Goal: Register for event/course

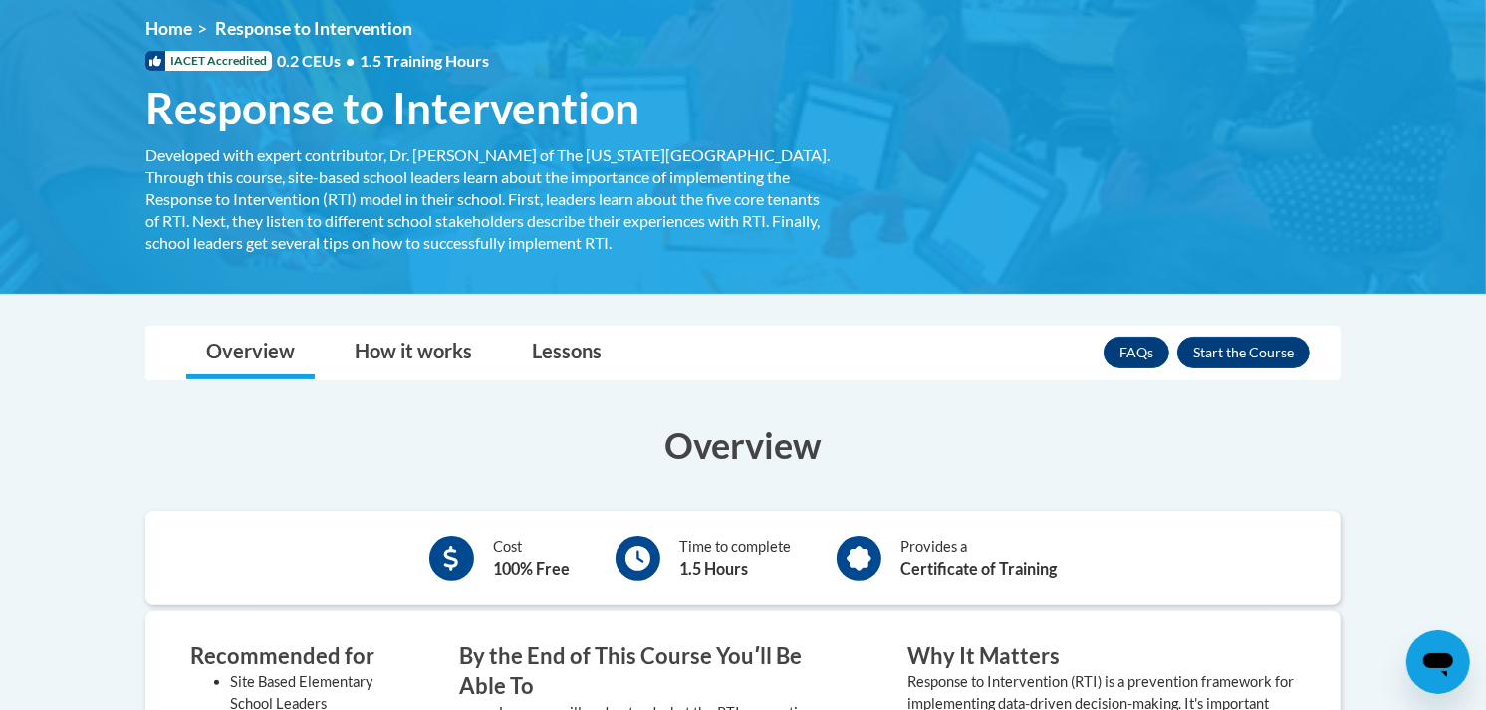
scroll to position [269, 0]
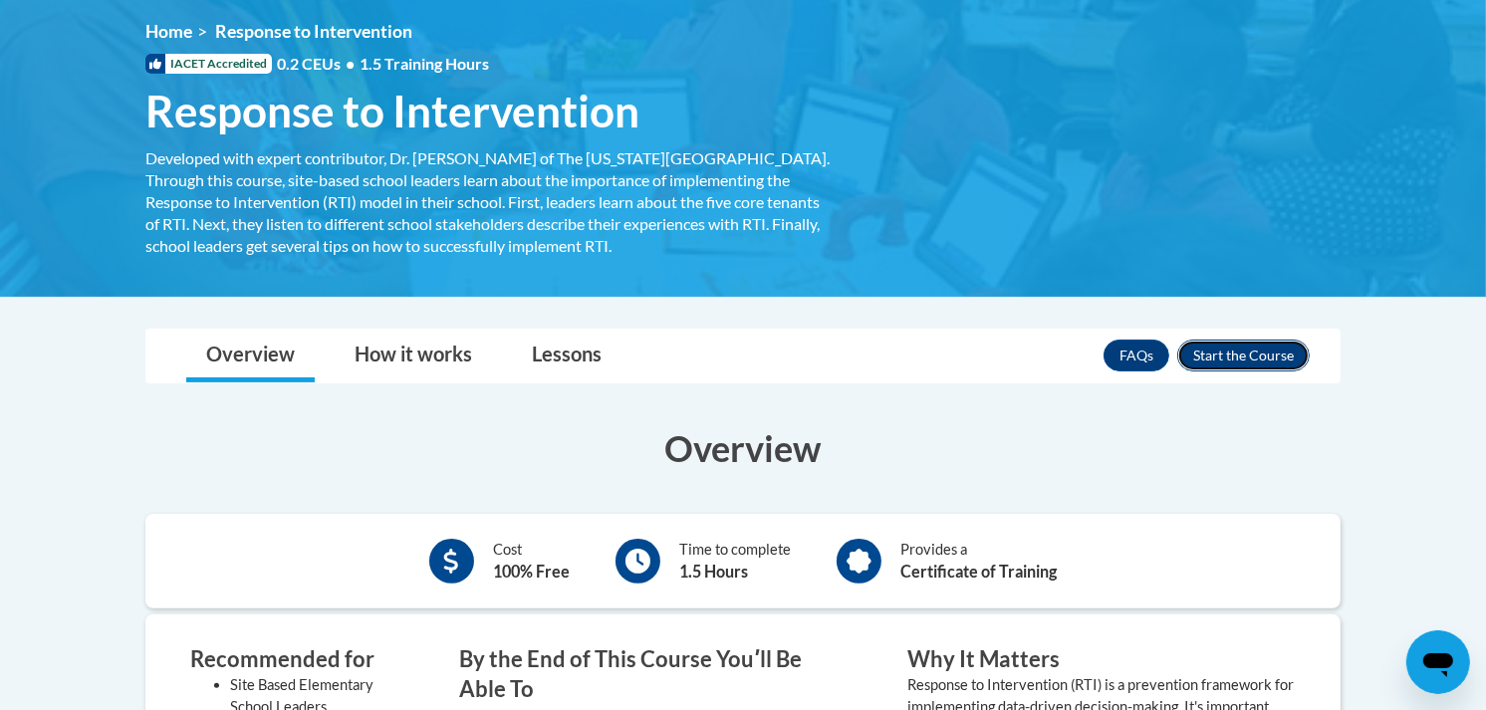
click at [1243, 364] on button "Enroll" at bounding box center [1243, 356] width 132 height 32
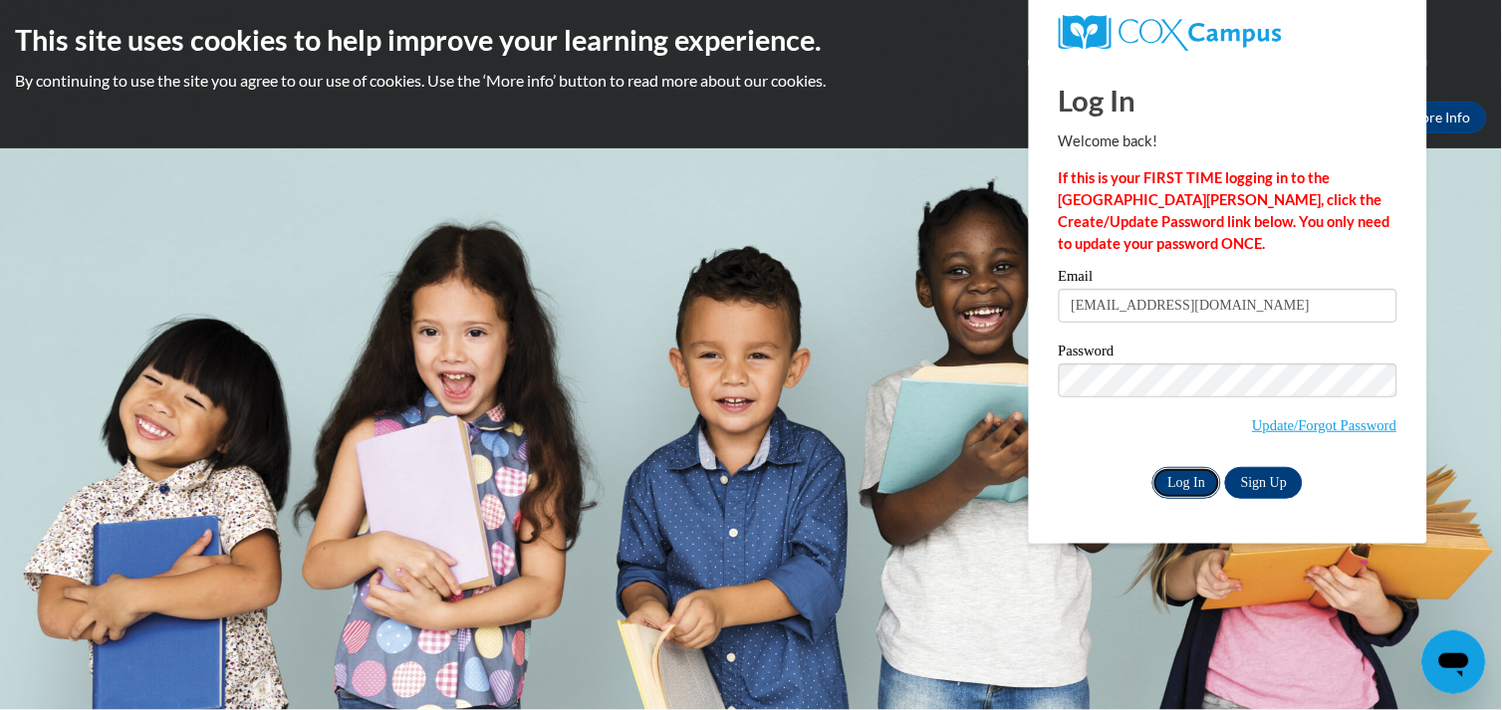
click at [1178, 471] on input "Log In" at bounding box center [1187, 483] width 70 height 32
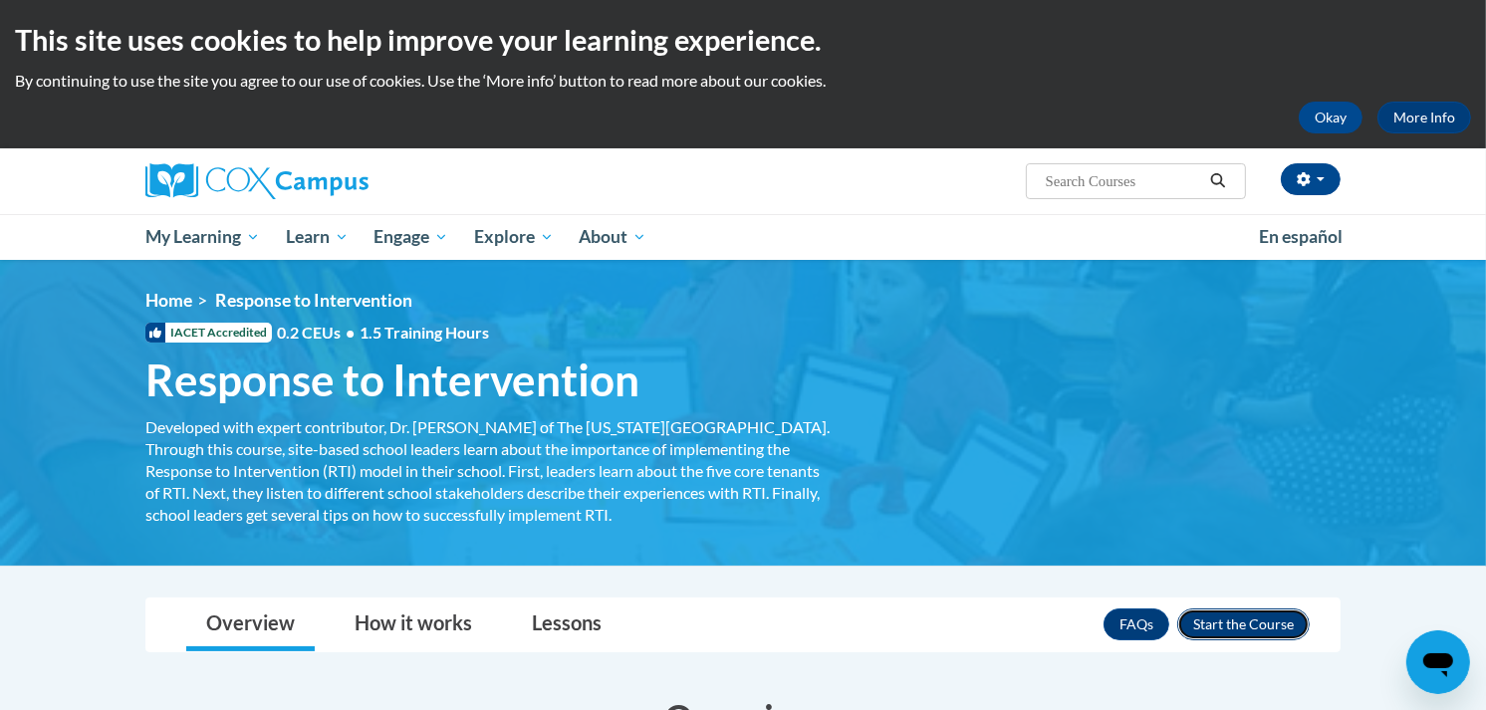
click at [1281, 617] on button "Enroll" at bounding box center [1243, 624] width 132 height 32
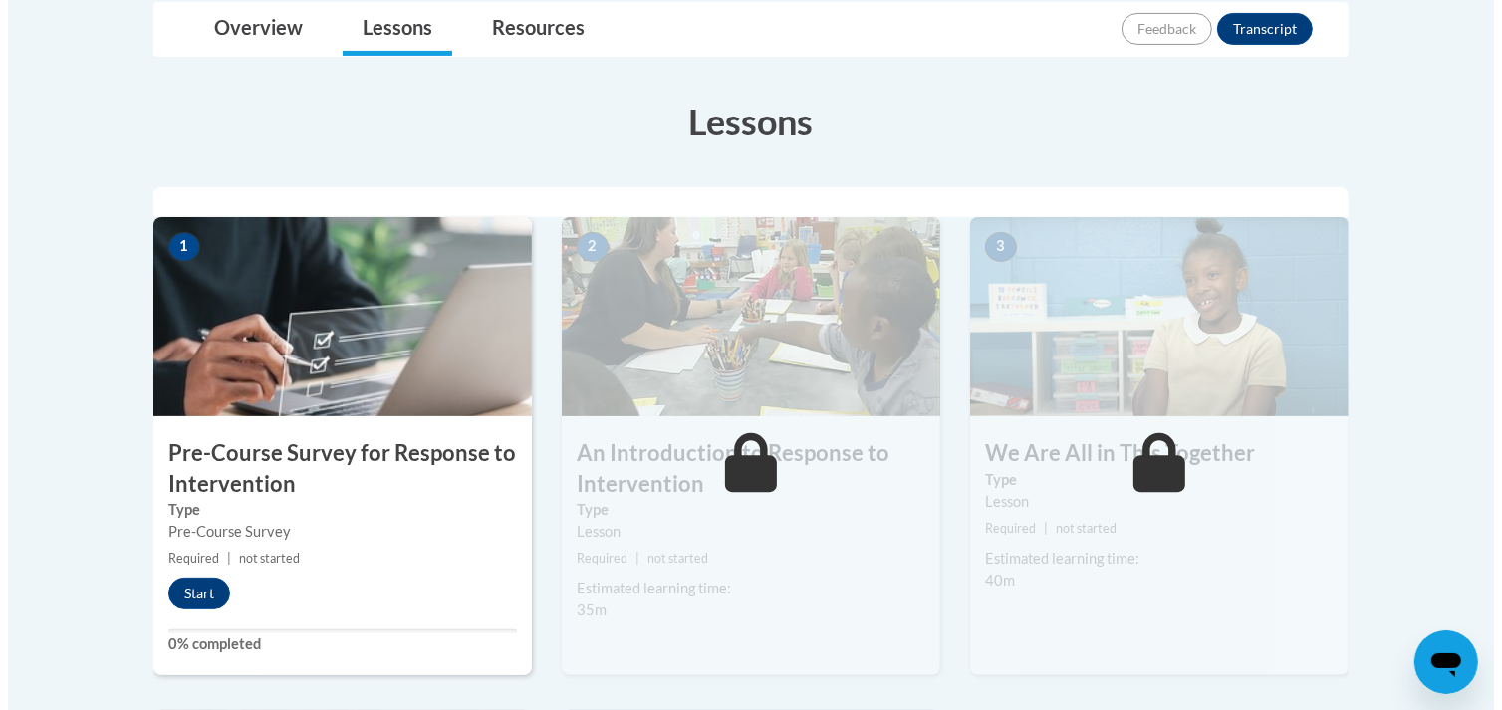
scroll to position [500, 0]
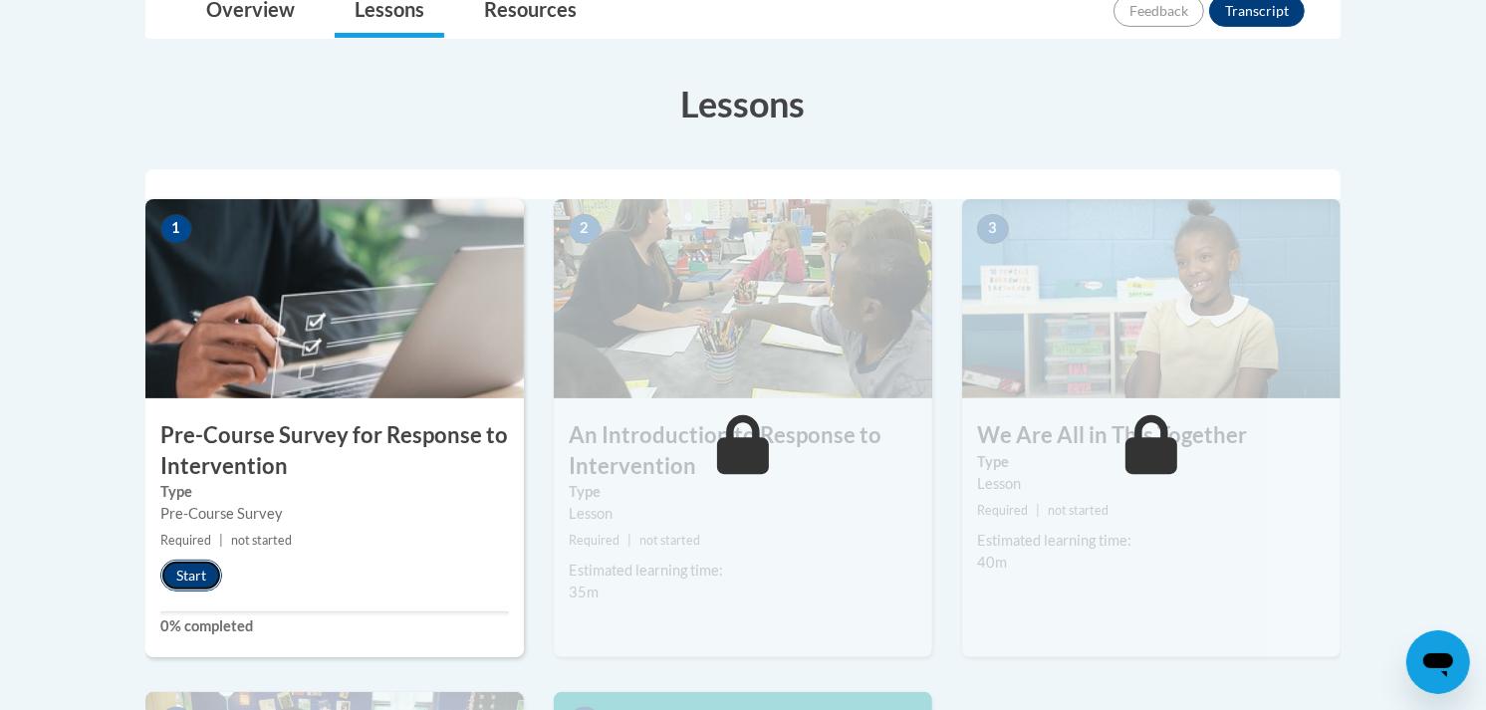
click at [186, 584] on button "Start" at bounding box center [191, 576] width 62 height 32
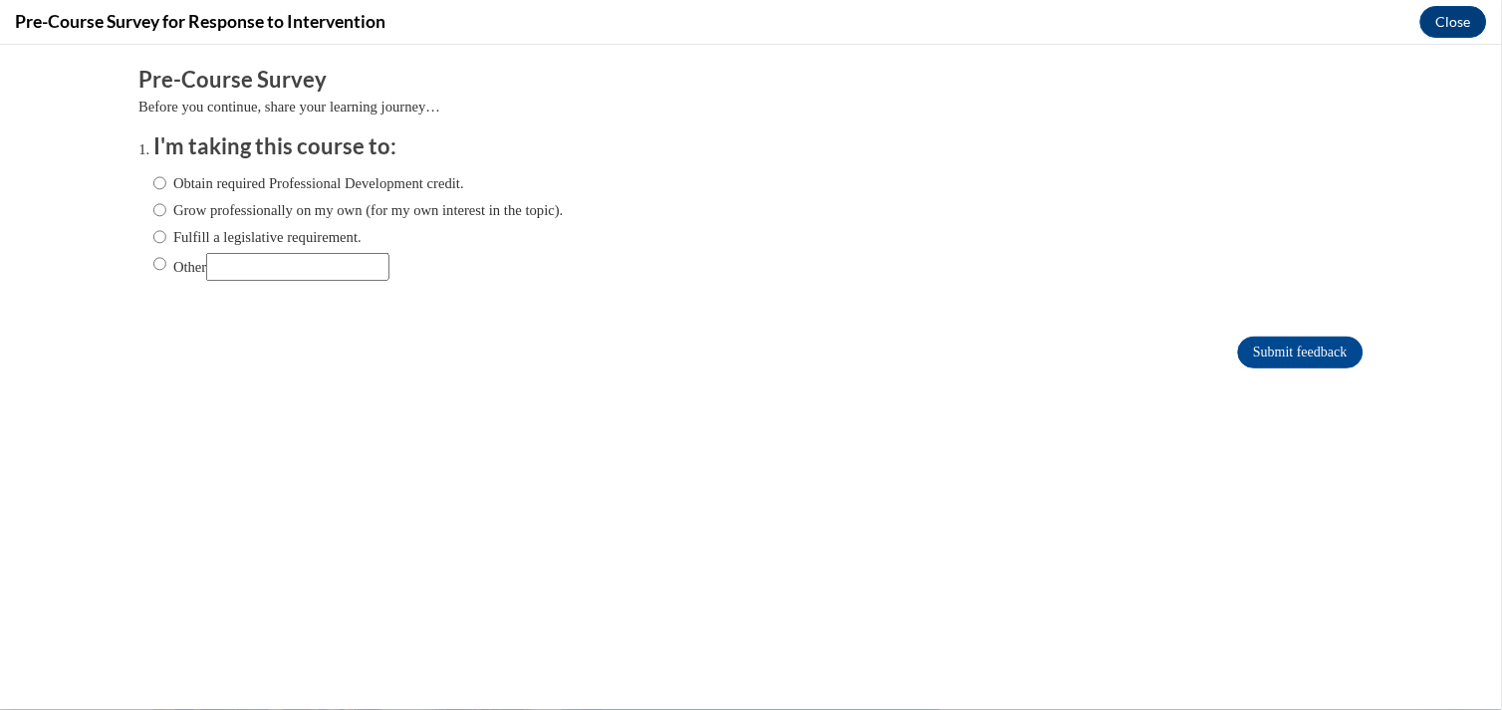
scroll to position [0, 0]
click at [171, 263] on label "Other" at bounding box center [271, 266] width 236 height 28
click at [166, 263] on input "Other" at bounding box center [159, 263] width 13 height 22
radio input "true"
click at [1307, 353] on input "Submit feedback" at bounding box center [1300, 352] width 125 height 32
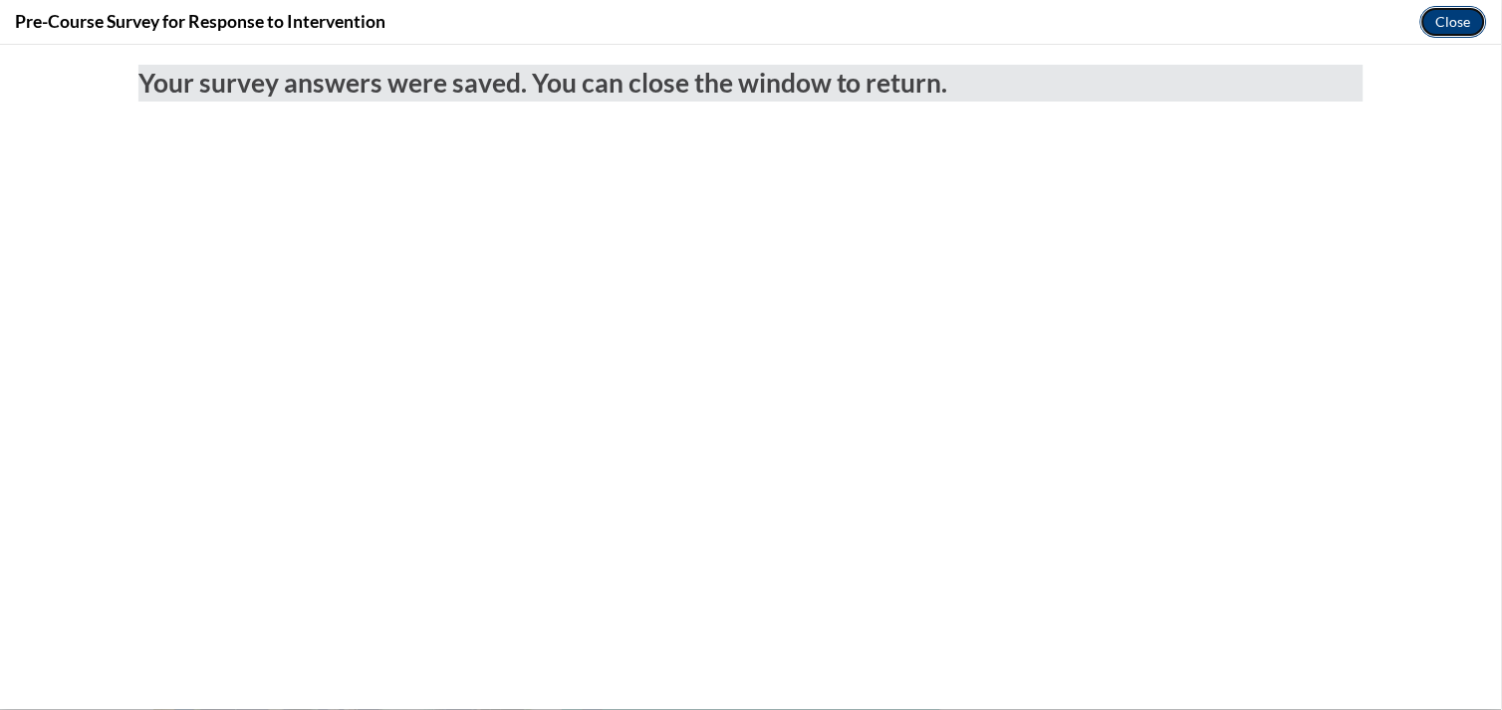
click at [1464, 8] on button "Close" at bounding box center [1453, 22] width 67 height 32
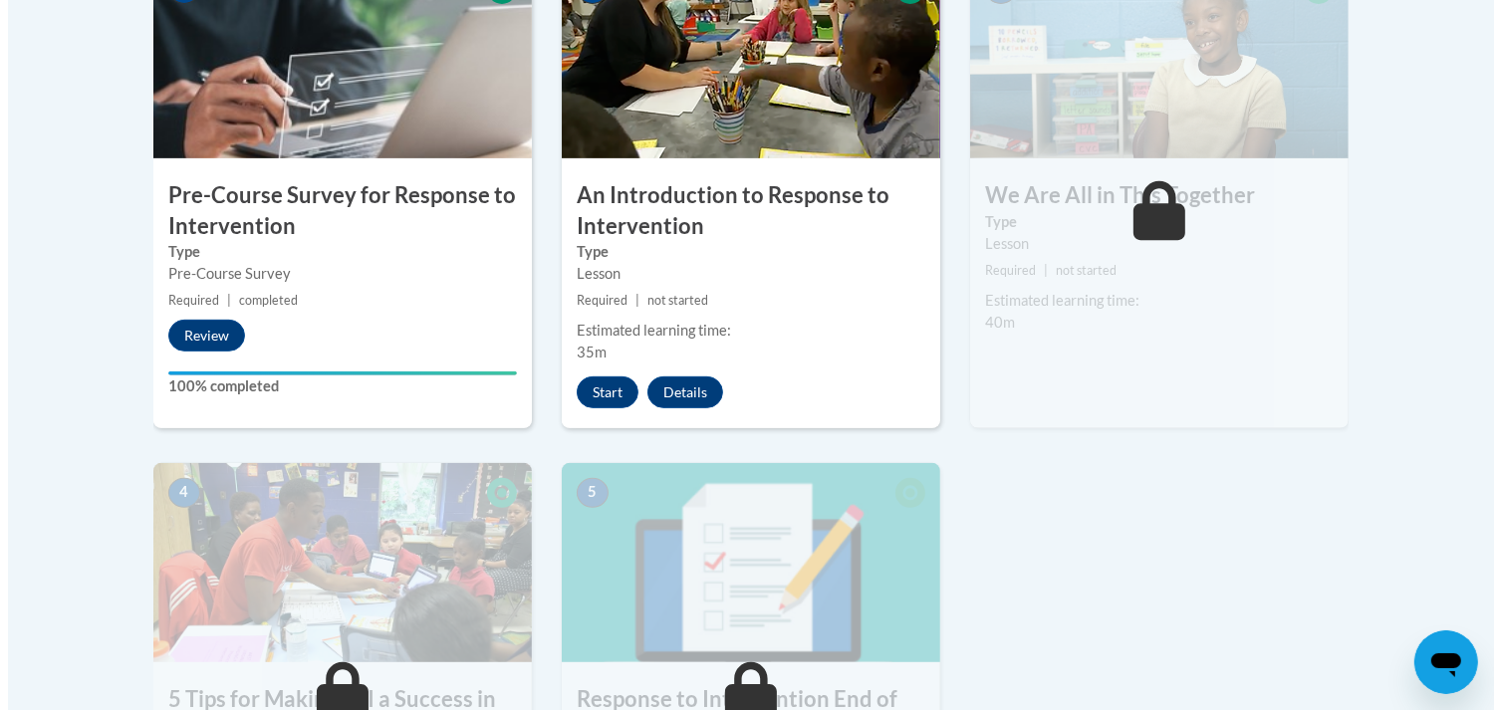
scroll to position [754, 0]
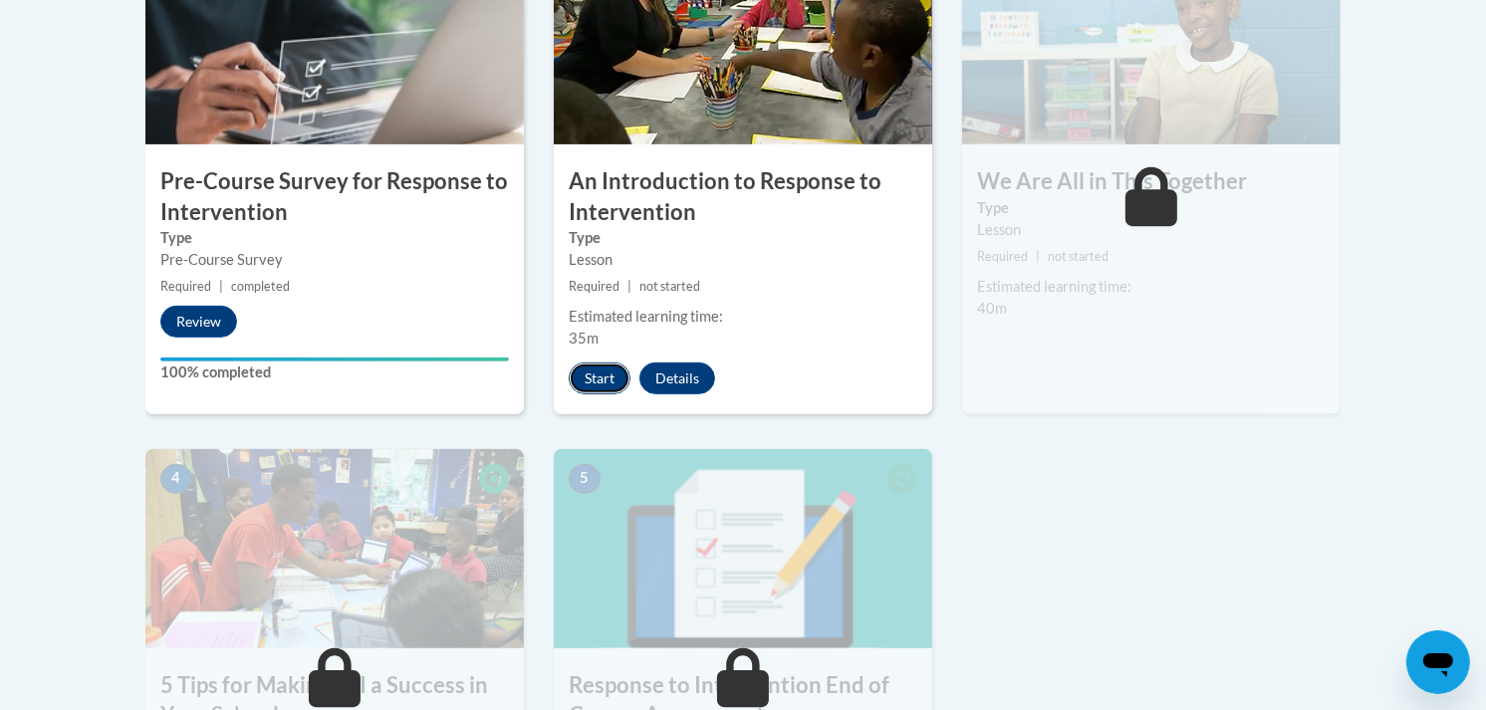
click at [593, 389] on button "Start" at bounding box center [600, 379] width 62 height 32
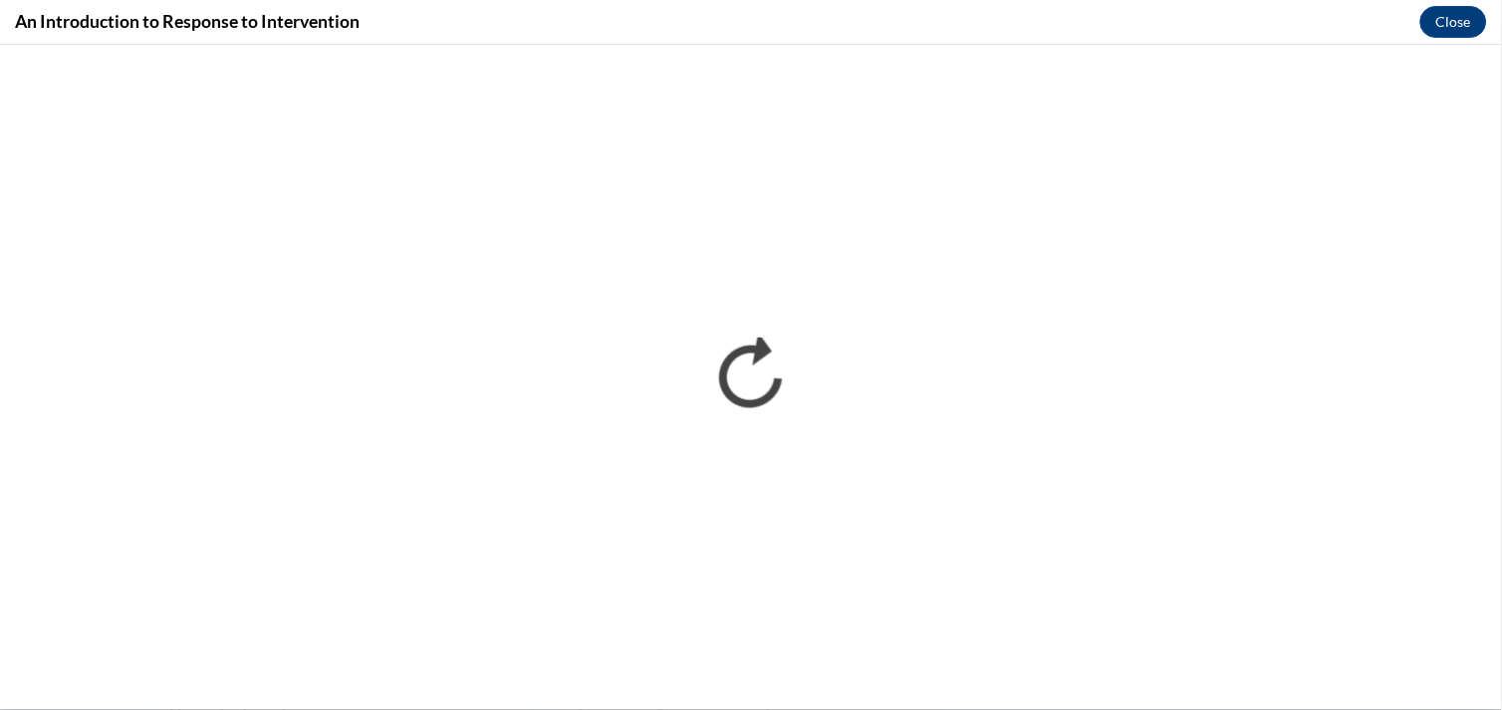
scroll to position [0, 0]
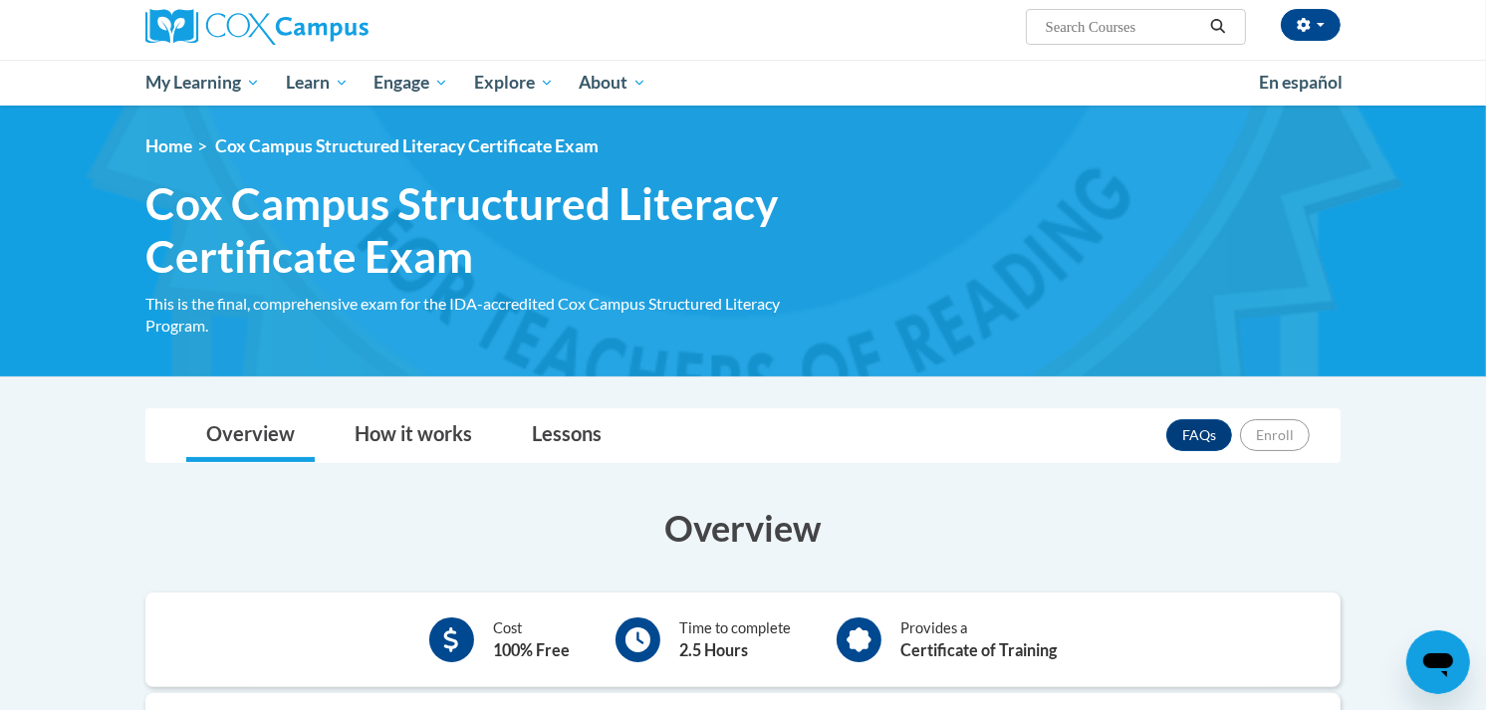
scroll to position [157, 0]
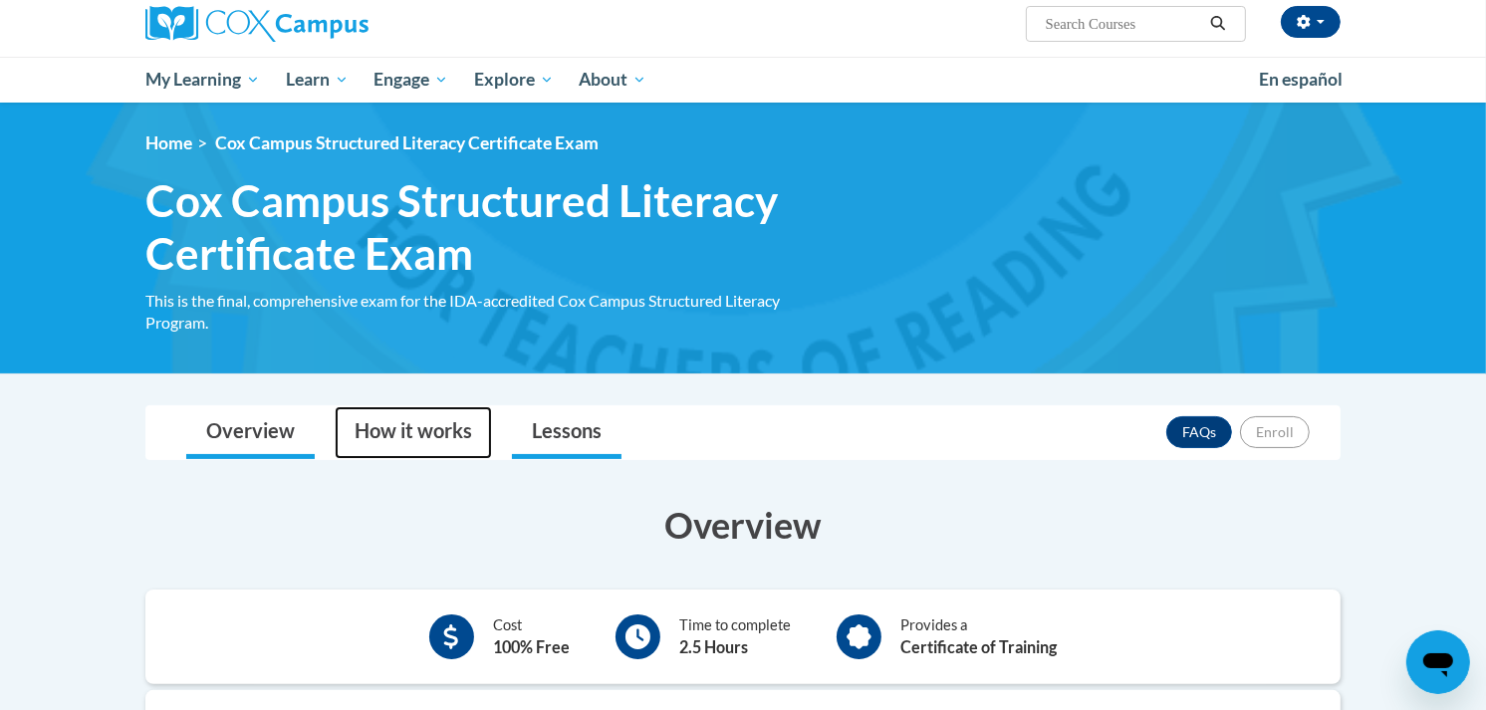
drag, startPoint x: 463, startPoint y: 442, endPoint x: 513, endPoint y: 433, distance: 50.6
click at [463, 442] on link "How it works" at bounding box center [413, 432] width 157 height 53
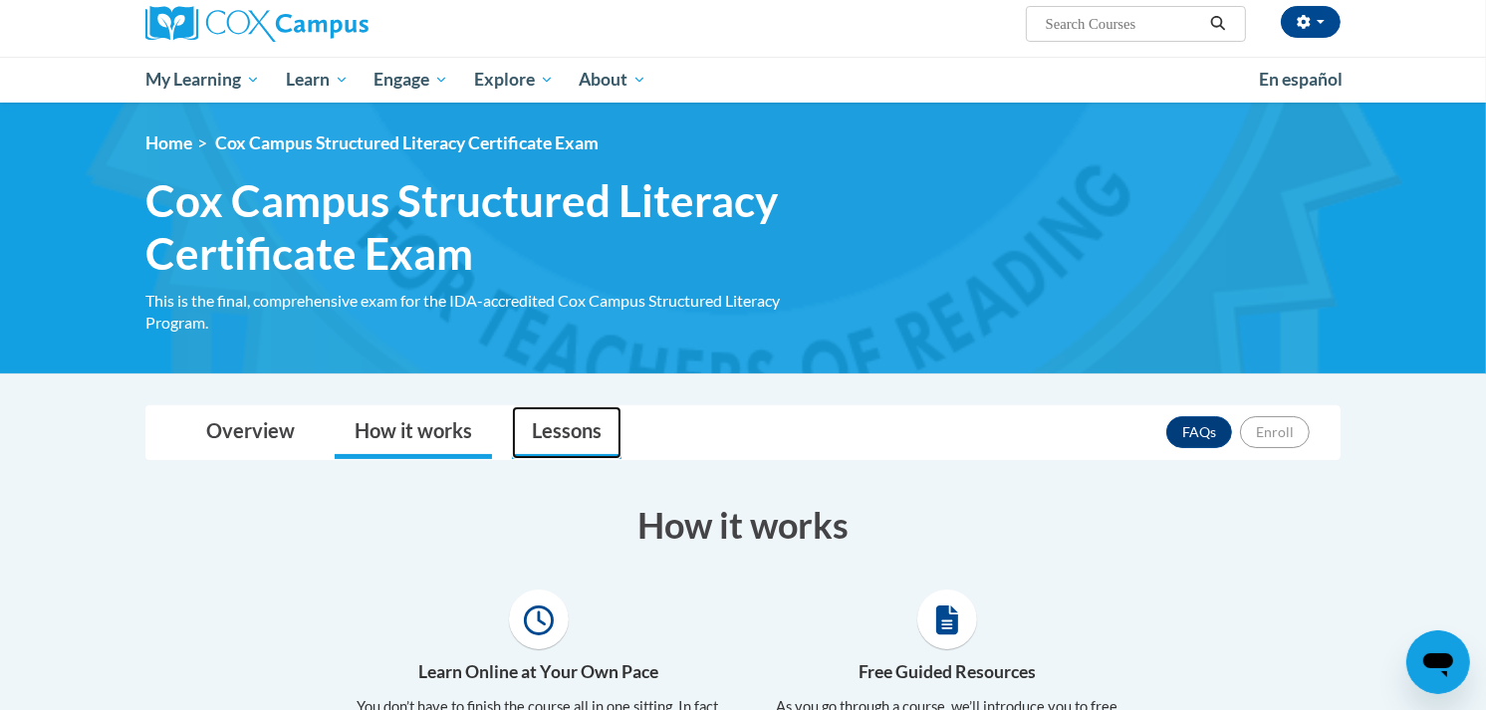
click at [586, 422] on link "Lessons" at bounding box center [567, 432] width 110 height 53
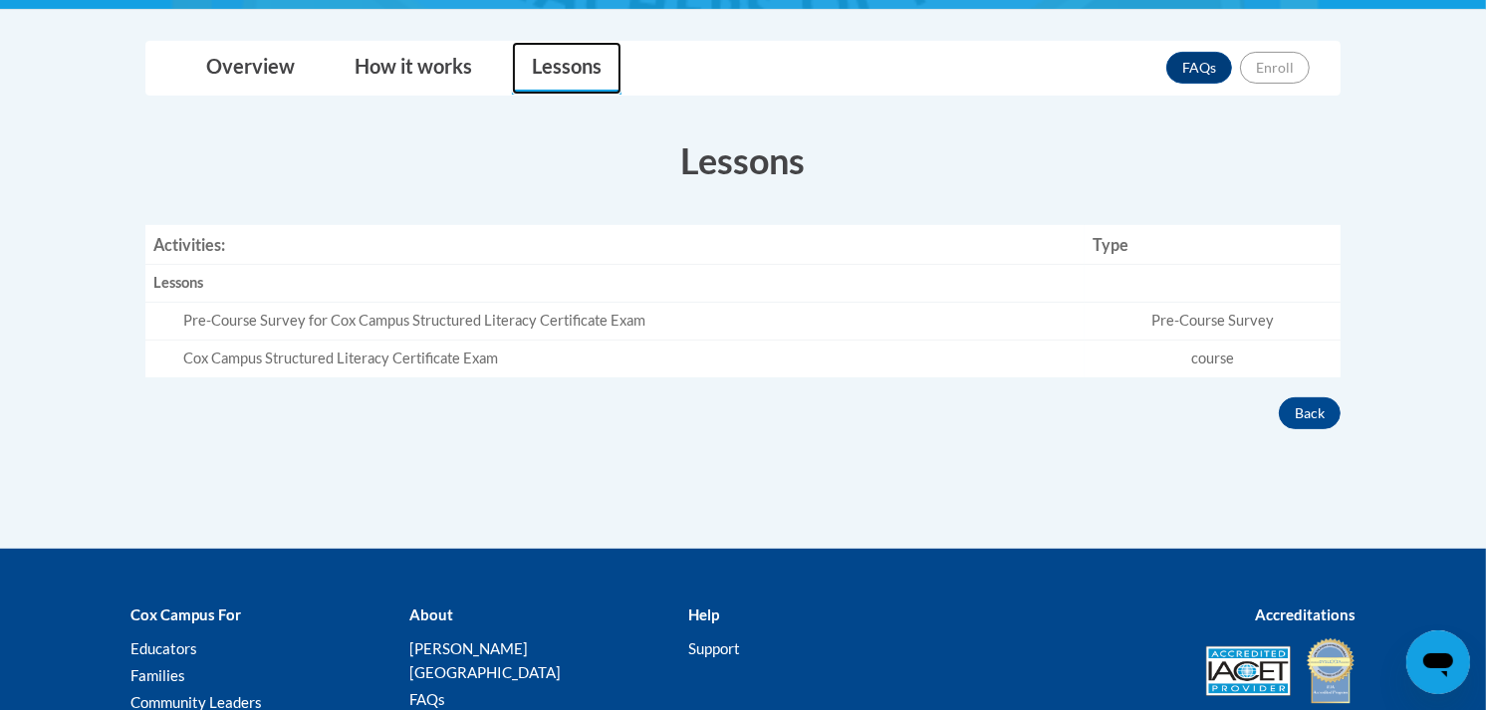
scroll to position [524, 0]
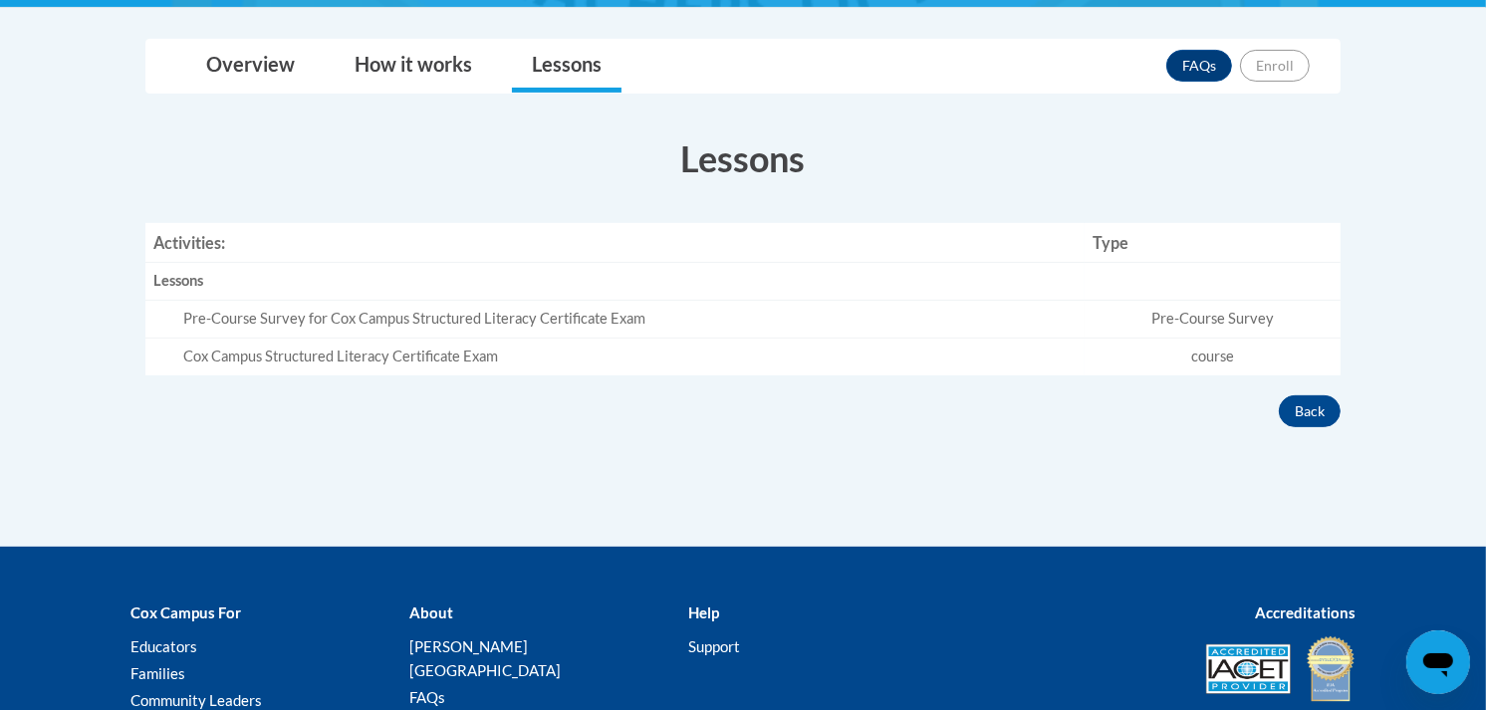
click at [1217, 329] on td "Pre-Course Survey" at bounding box center [1213, 320] width 256 height 38
click at [1001, 331] on td "Pre-Course Survey for Cox Campus Structured Literacy Certificate Exam" at bounding box center [614, 320] width 939 height 38
click at [505, 335] on td "Pre-Course Survey for Cox Campus Structured Literacy Certificate Exam" at bounding box center [614, 320] width 939 height 38
click at [305, 83] on link "Overview" at bounding box center [250, 66] width 128 height 53
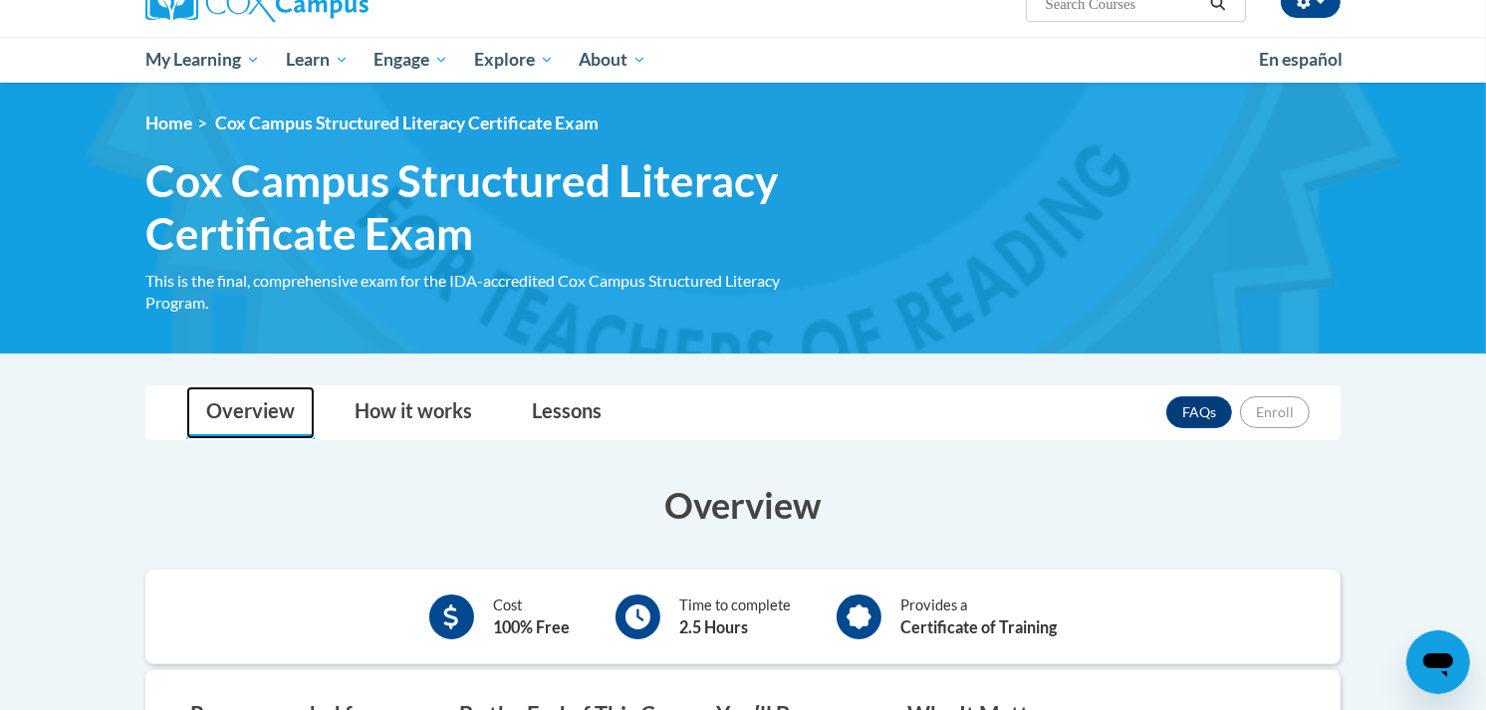
scroll to position [38, 0]
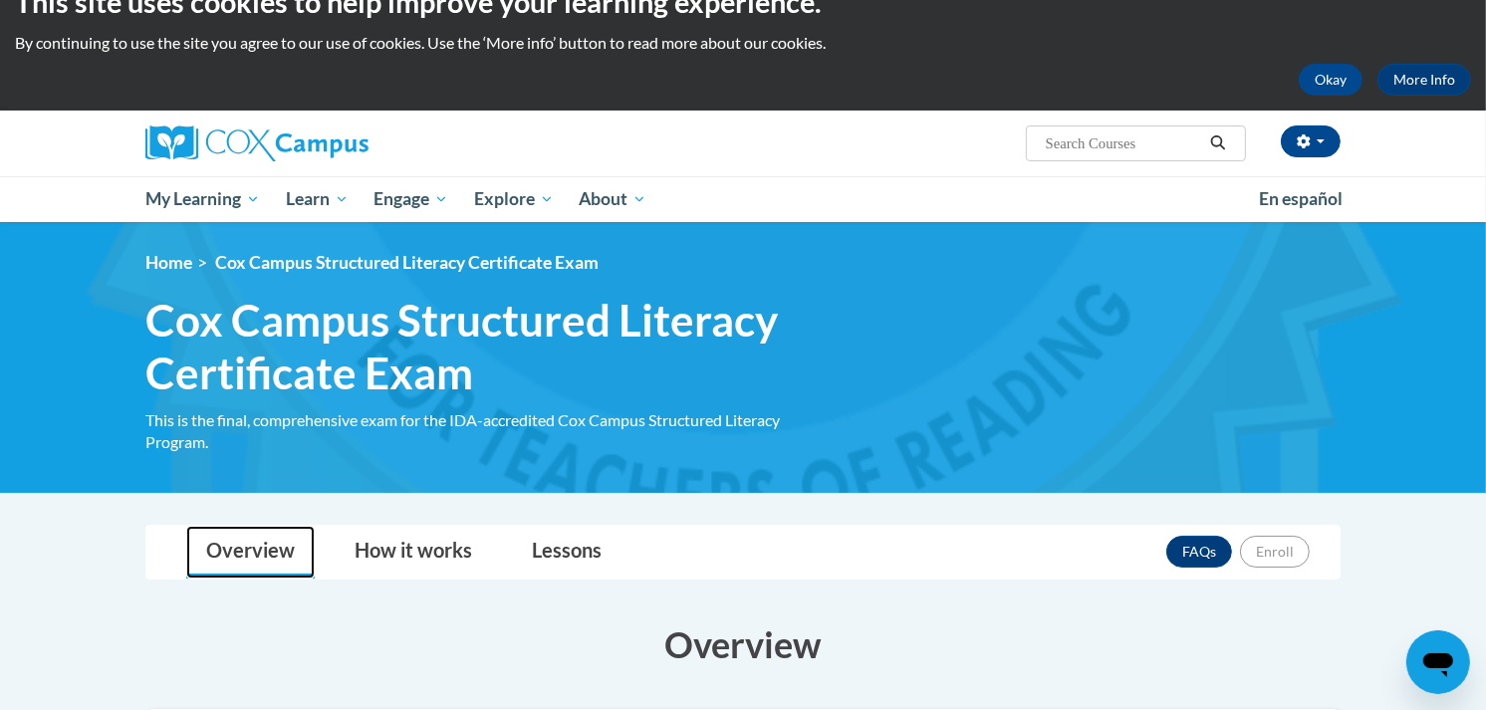
click at [256, 552] on link "Overview" at bounding box center [250, 552] width 128 height 53
